Goal: Task Accomplishment & Management: Complete application form

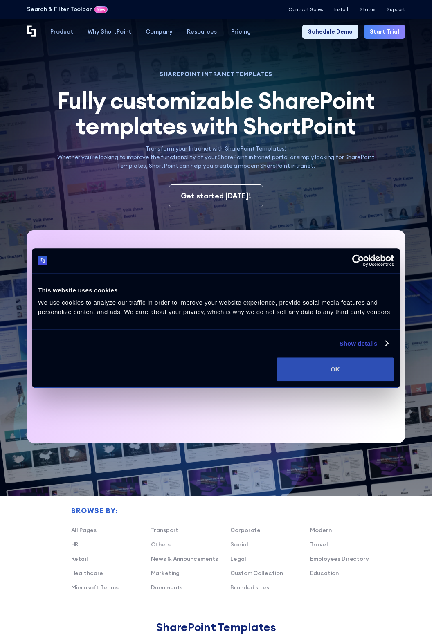
click at [370, 365] on button "OK" at bounding box center [334, 369] width 117 height 24
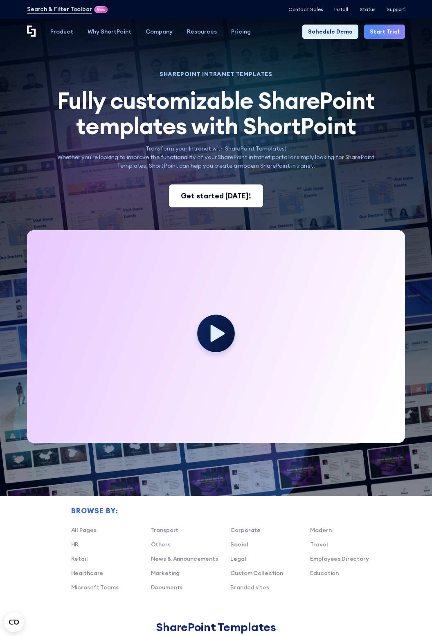
click at [236, 193] on div "Get started [DATE]!" at bounding box center [216, 196] width 70 height 11
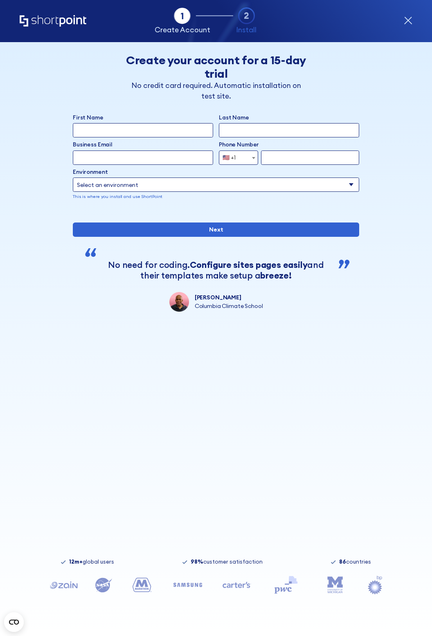
click at [188, 130] on input "First Name" at bounding box center [143, 130] width 140 height 14
type input "Nayeli"
click at [264, 130] on input "Last Name" at bounding box center [289, 130] width 140 height 14
type input "Even"
type input "no"
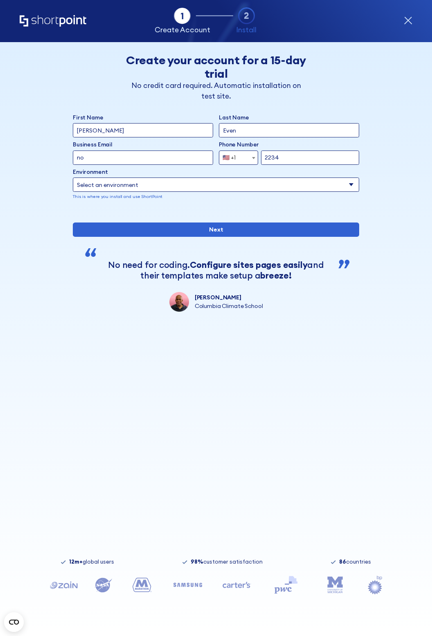
type input "2234"
click at [82, 188] on select "Select an environment Microsoft 365 SharePoint Online SharePoint 2019 (On-Premi…" at bounding box center [216, 184] width 286 height 14
select select "SharePoint Online"
click at [73, 177] on select "Select an environment Microsoft 365 SharePoint Online SharePoint 2019 (On-Premi…" at bounding box center [216, 184] width 286 height 14
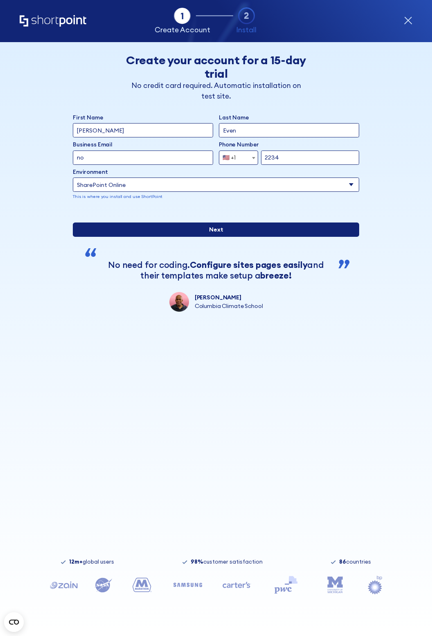
click at [260, 237] on input "Next" at bounding box center [216, 229] width 286 height 14
click at [114, 237] on input "Next" at bounding box center [216, 229] width 286 height 14
type input "n"
click at [308, 237] on input "Next" at bounding box center [216, 229] width 286 height 14
type input "Carmen dravr@"
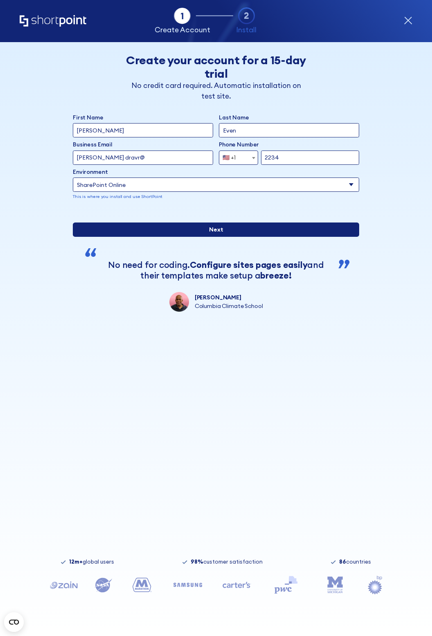
click at [229, 237] on input "Next" at bounding box center [216, 229] width 286 height 14
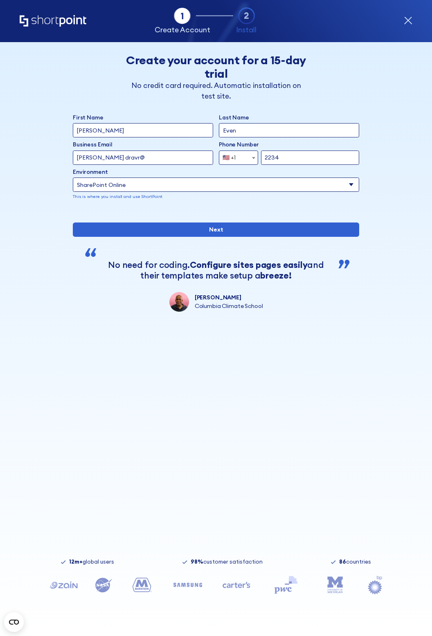
click at [300, 211] on div "form" at bounding box center [216, 211] width 286 height 0
click at [185, 586] on icon "form" at bounding box center [187, 585] width 29 height 4
click at [194, 583] on icon "form" at bounding box center [187, 584] width 33 height 20
click at [193, 582] on icon "form" at bounding box center [187, 584] width 33 height 20
click at [202, 574] on div "12m+ global users 98% customer satisfaction 86 countries" at bounding box center [216, 589] width 378 height 60
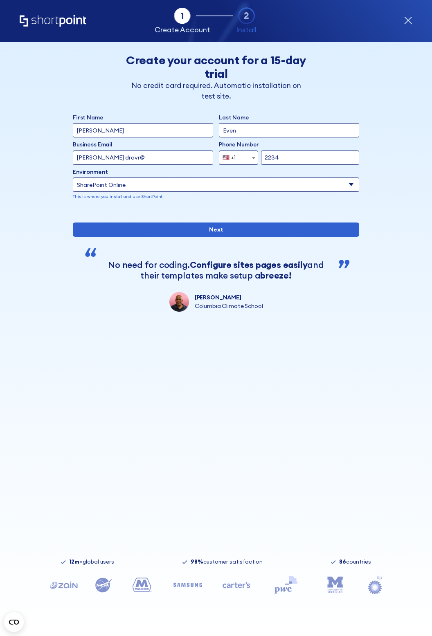
click at [399, 24] on div "Tab 1 Tab 2 Tab 2 ShortPoint eases the setup and orchestration of Intranets and…" at bounding box center [216, 21] width 393 height 42
click at [404, 21] on icon "form" at bounding box center [408, 20] width 9 height 9
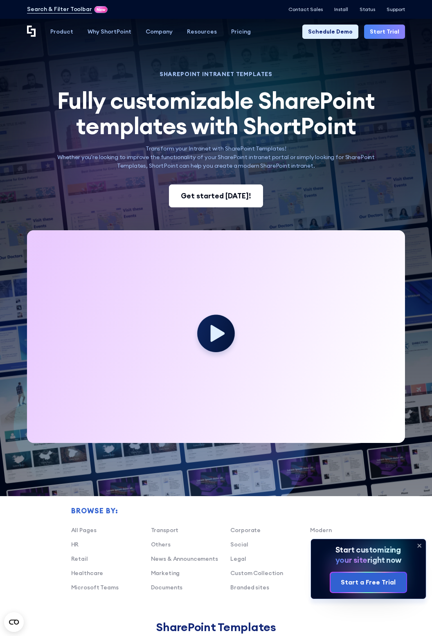
click at [246, 193] on div "Get started [DATE]!" at bounding box center [216, 196] width 70 height 11
click at [229, 191] on div "Get started [DATE]!" at bounding box center [216, 196] width 70 height 11
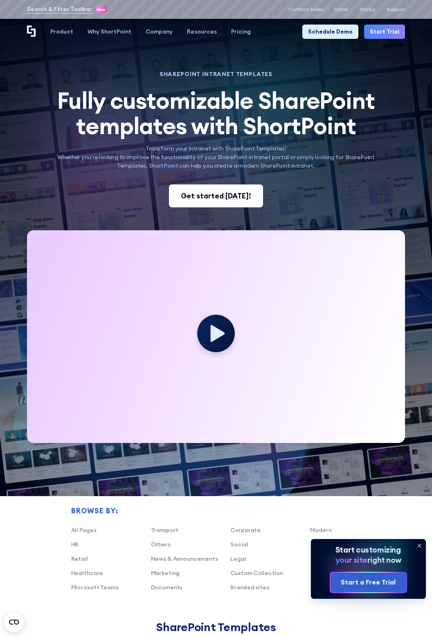
click at [236, 198] on div "Get started [DATE]!" at bounding box center [216, 196] width 70 height 11
click at [220, 198] on div "Get started [DATE]!" at bounding box center [216, 196] width 70 height 11
